Goal: Task Accomplishment & Management: Manage account settings

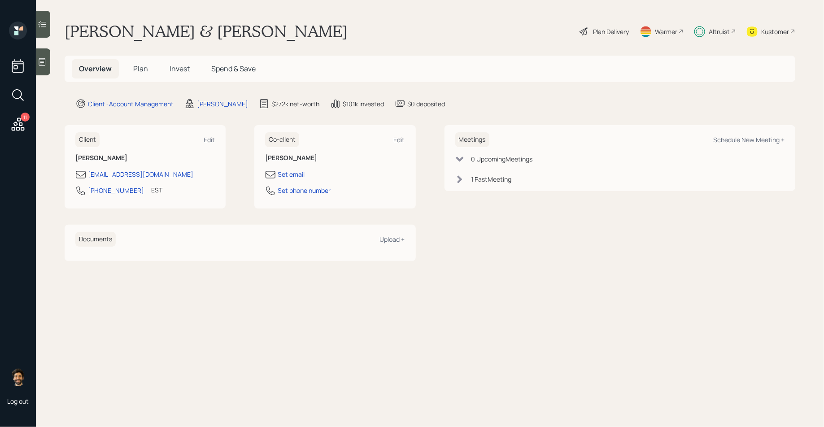
click at [179, 70] on span "Invest" at bounding box center [180, 69] width 20 height 10
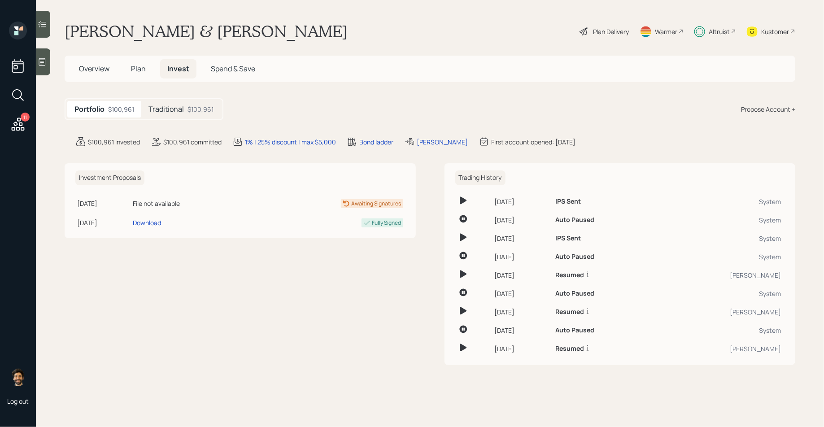
click at [170, 105] on h5 "Traditional" at bounding box center [166, 109] width 35 height 9
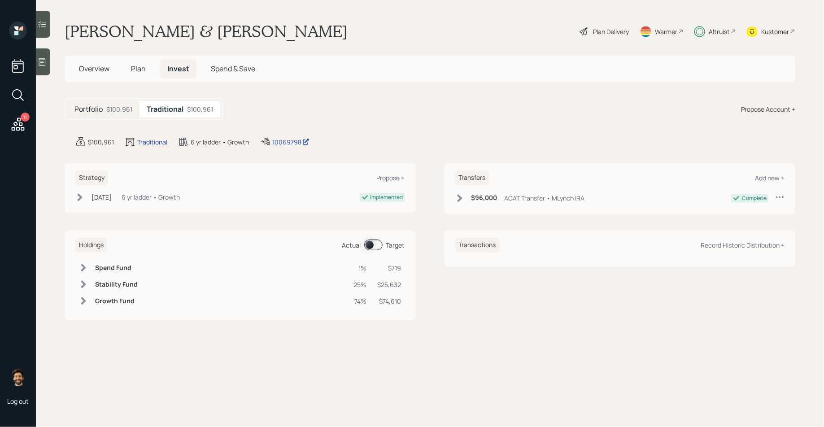
click at [146, 71] on h5 "Plan" at bounding box center [138, 68] width 29 height 19
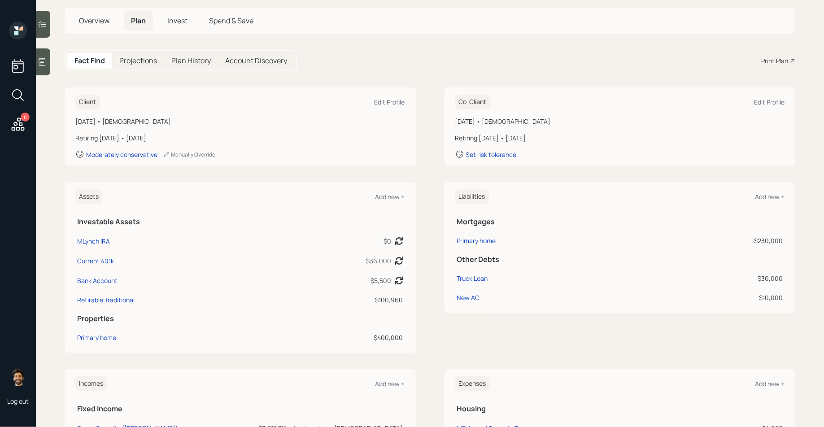
scroll to position [46, 0]
